Goal: Task Accomplishment & Management: Complete application form

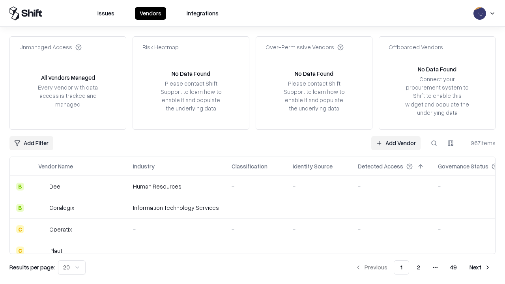
click at [395, 143] on link "Add Vendor" at bounding box center [395, 143] width 49 height 14
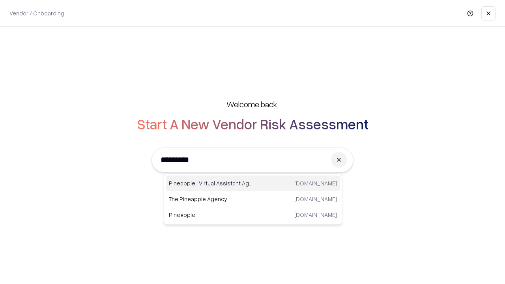
click at [253, 183] on div "Pineapple | Virtual Assistant Agency [DOMAIN_NAME]" at bounding box center [253, 183] width 174 height 16
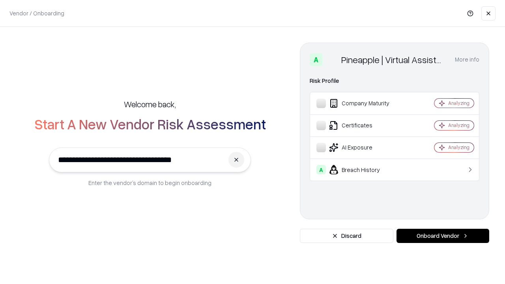
type input "**********"
click at [442, 236] on button "Onboard Vendor" at bounding box center [442, 236] width 93 height 14
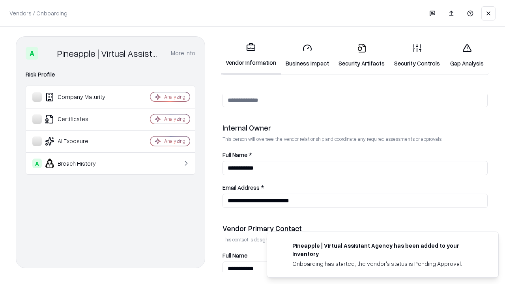
scroll to position [408, 0]
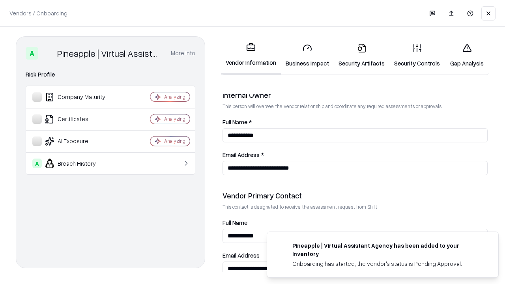
click at [307, 55] on link "Business Impact" at bounding box center [307, 55] width 53 height 37
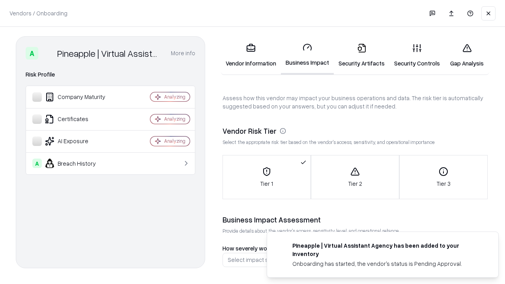
click at [466, 55] on link "Gap Analysis" at bounding box center [466, 55] width 45 height 37
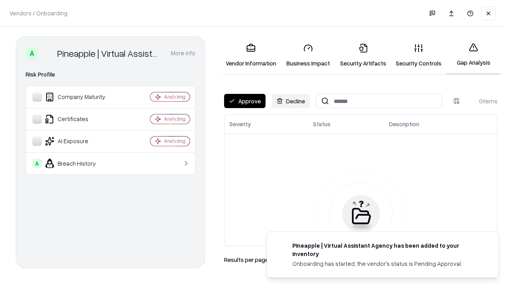
click at [244, 101] on button "Approve" at bounding box center [244, 101] width 41 height 14
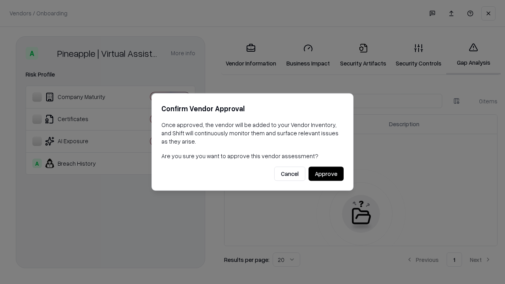
click at [326, 173] on button "Approve" at bounding box center [325, 174] width 35 height 14
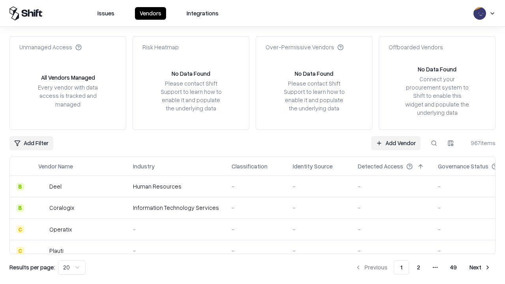
type input "**********"
click at [395, 143] on link "Add Vendor" at bounding box center [395, 143] width 49 height 14
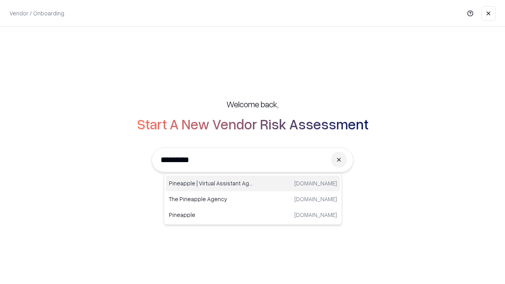
click at [253, 183] on div "Pineapple | Virtual Assistant Agency [DOMAIN_NAME]" at bounding box center [253, 183] width 174 height 16
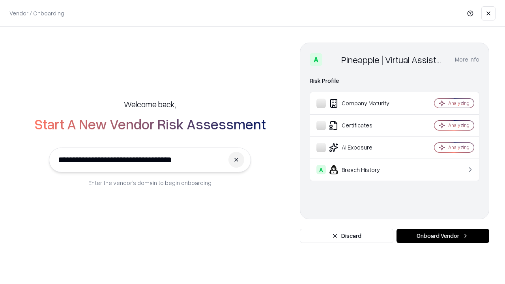
type input "**********"
click at [442, 236] on button "Onboard Vendor" at bounding box center [442, 236] width 93 height 14
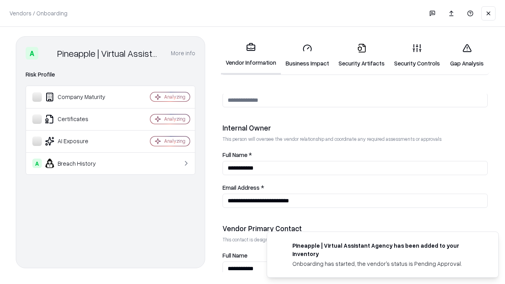
scroll to position [408, 0]
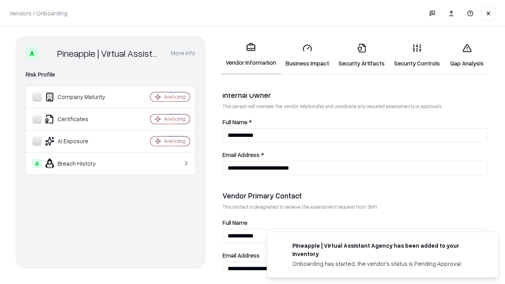
click at [466, 55] on link "Gap Analysis" at bounding box center [466, 55] width 45 height 37
